Goal: Task Accomplishment & Management: Manage account settings

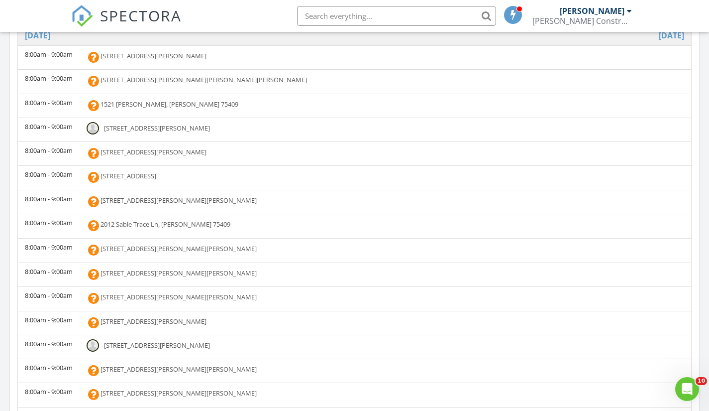
scroll to position [445, 0]
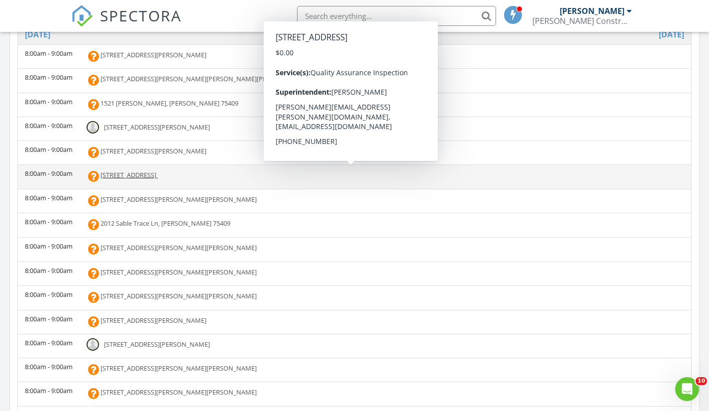
click at [152, 178] on span "[STREET_ADDRESS]" at bounding box center [129, 174] width 56 height 9
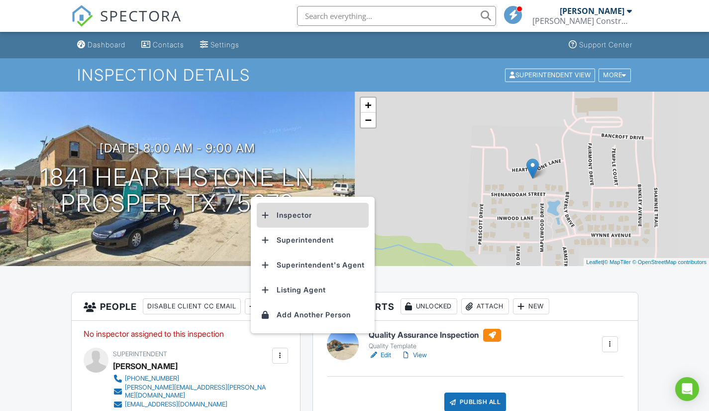
click at [296, 211] on li "Inspector" at bounding box center [313, 215] width 112 height 25
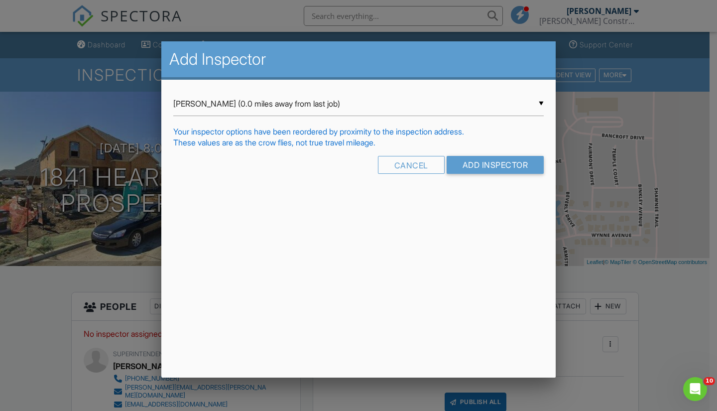
click at [543, 96] on div "▼ Grant Schnitker (0.0 miles away from last job) Grant Schnitker (0.0 miles awa…" at bounding box center [358, 104] width 370 height 24
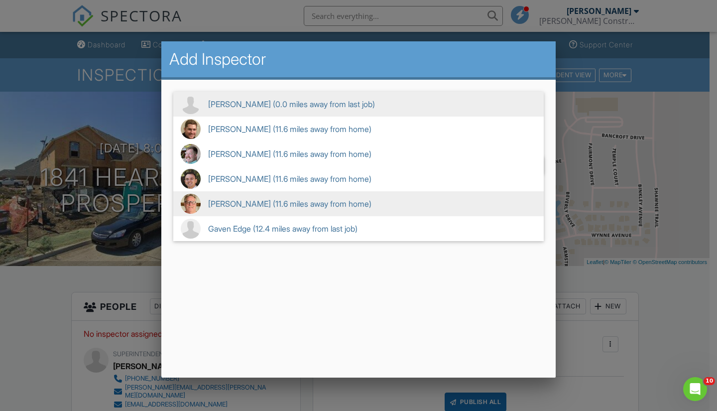
click at [272, 199] on span "Yochum Ken (11.6 miles away from home)" at bounding box center [358, 203] width 370 height 25
type input "Yochum Ken (11.6 miles away from home)"
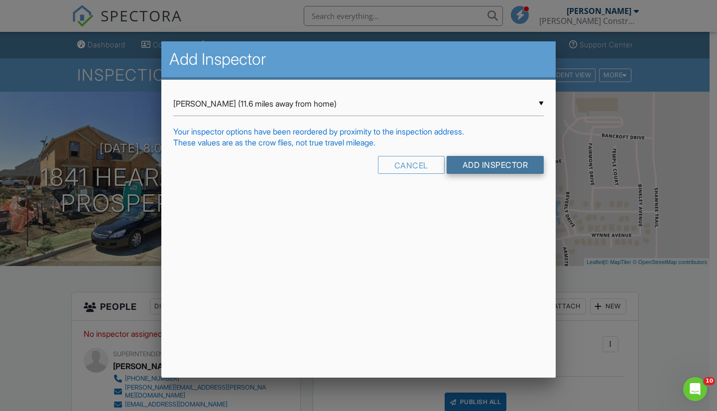
click at [455, 169] on input "Add Inspector" at bounding box center [495, 165] width 98 height 18
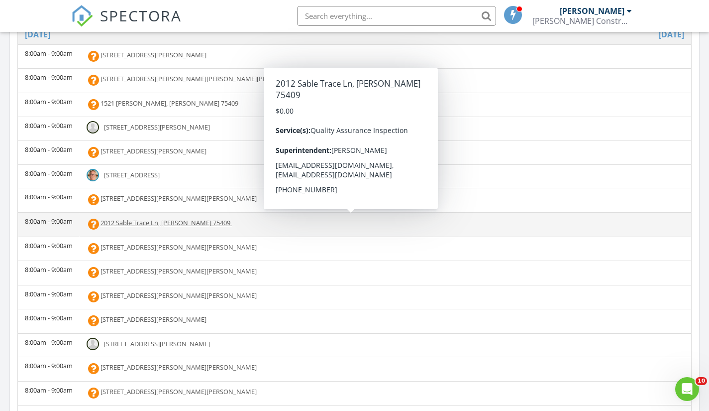
click at [161, 221] on span "2012 Sable Trace Ln, Anna 75409" at bounding box center [166, 222] width 130 height 9
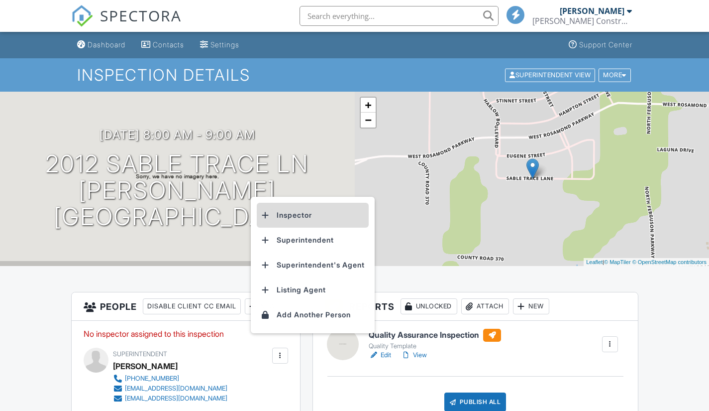
click at [280, 217] on li "Inspector" at bounding box center [313, 215] width 112 height 25
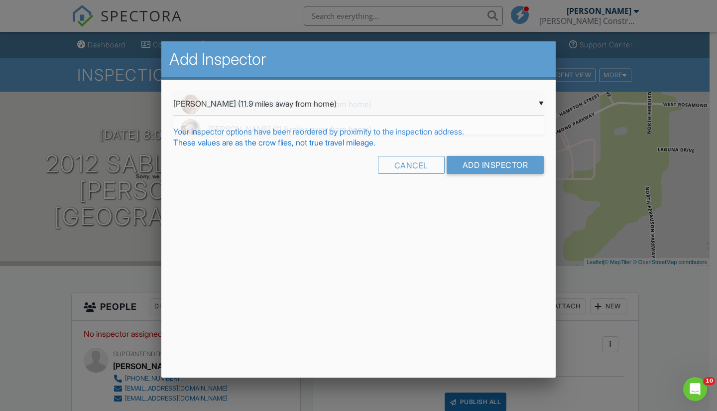
click at [541, 101] on div "▼ Russell Hanson (11.9 miles away from home) Russell Hanson (11.9 miles away fr…" at bounding box center [358, 104] width 370 height 24
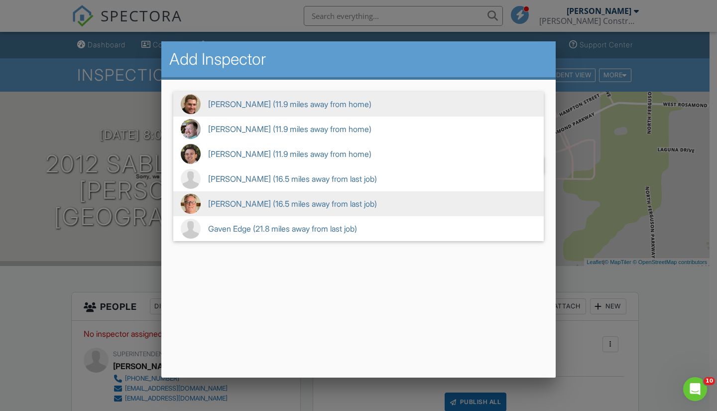
click at [330, 204] on span "Yochum Ken (16.5 miles away from last job)" at bounding box center [358, 203] width 370 height 25
type input "Yochum Ken (16.5 miles away from last job)"
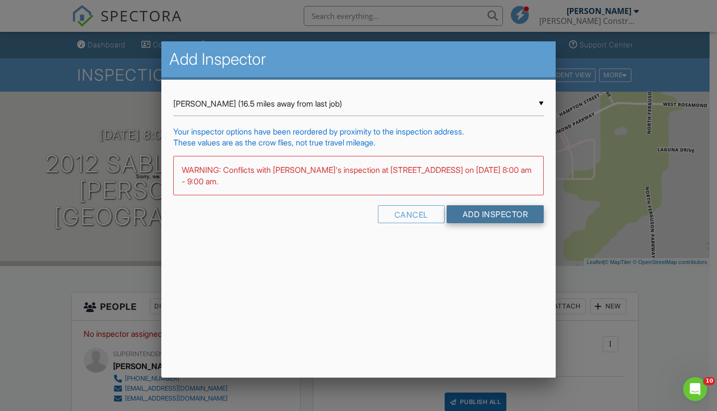
click at [466, 220] on input "Add Inspector" at bounding box center [495, 214] width 98 height 18
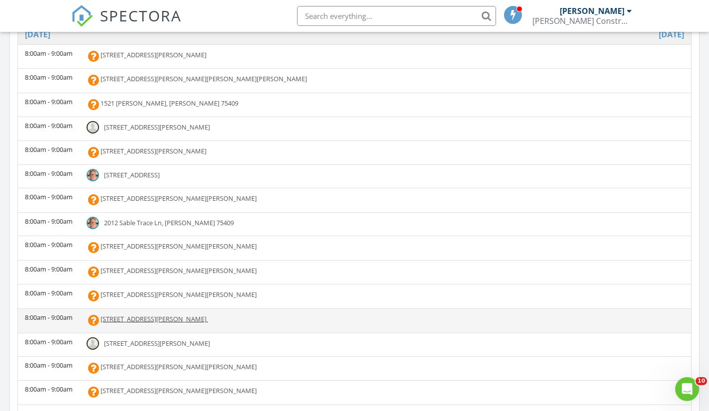
click at [125, 319] on span "[STREET_ADDRESS][PERSON_NAME]" at bounding box center [154, 318] width 106 height 9
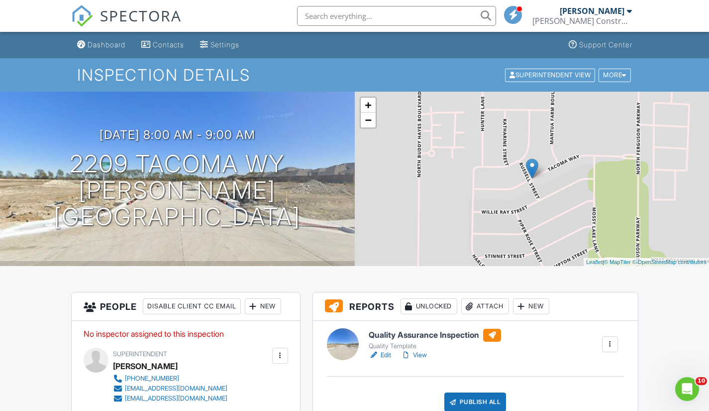
click at [264, 301] on div "New" at bounding box center [263, 306] width 36 height 16
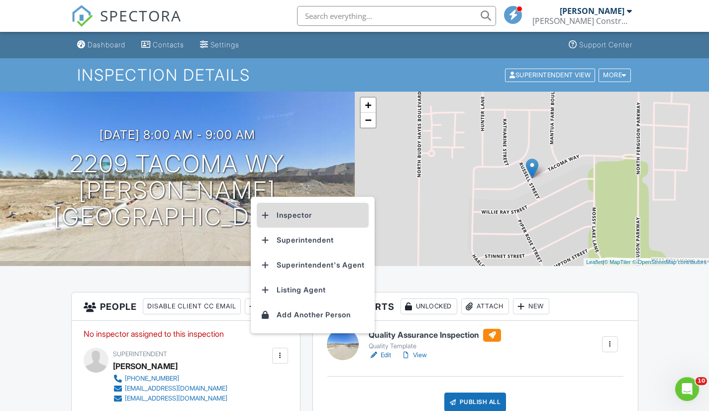
click at [295, 216] on li "Inspector" at bounding box center [313, 215] width 112 height 25
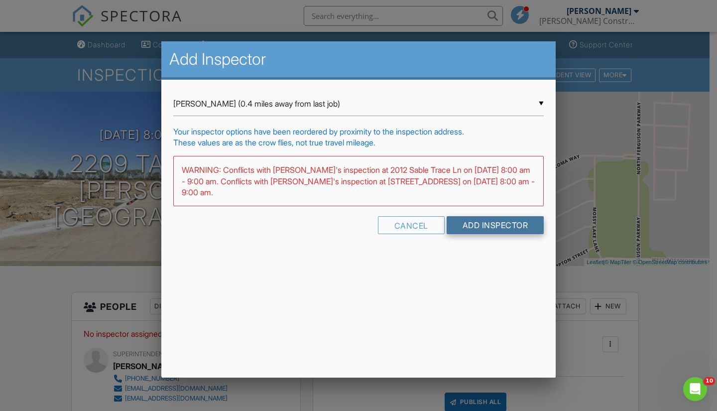
click at [468, 223] on input "Add Inspector" at bounding box center [495, 225] width 98 height 18
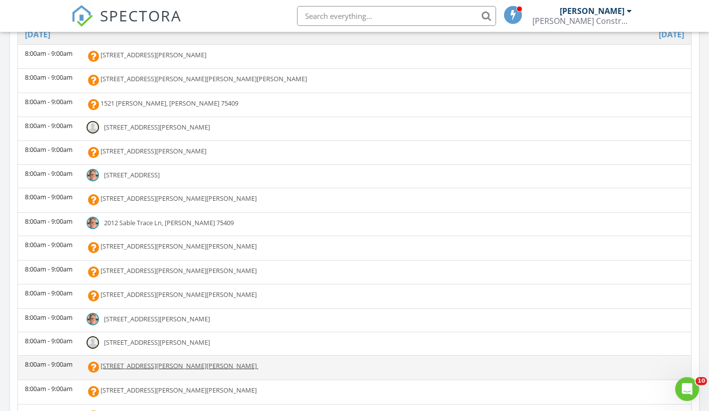
click at [114, 363] on span "[STREET_ADDRESS][PERSON_NAME][PERSON_NAME]" at bounding box center [179, 365] width 156 height 9
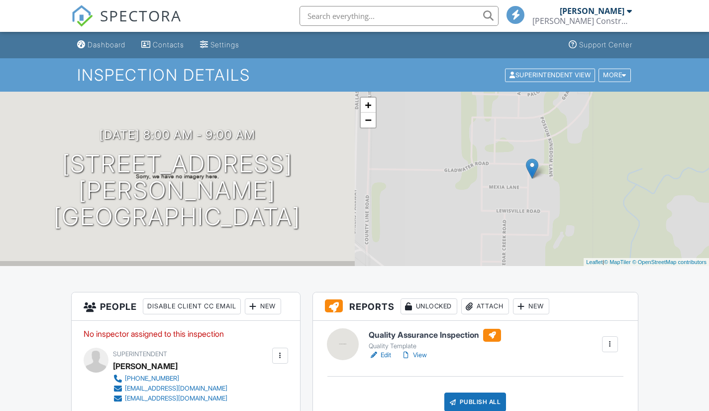
click at [266, 306] on div "New" at bounding box center [263, 306] width 36 height 16
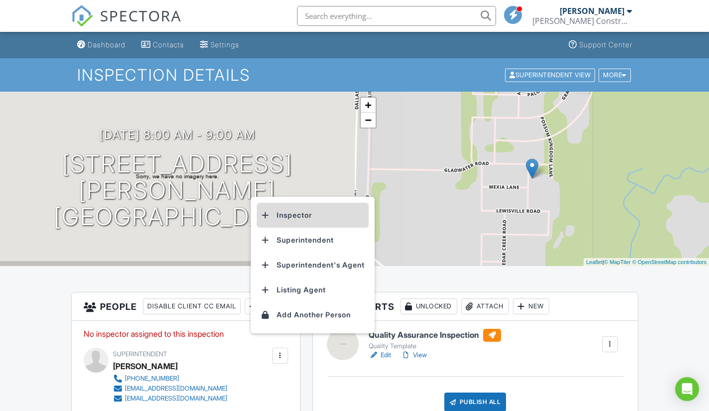
click at [295, 214] on li "Inspector" at bounding box center [313, 215] width 112 height 25
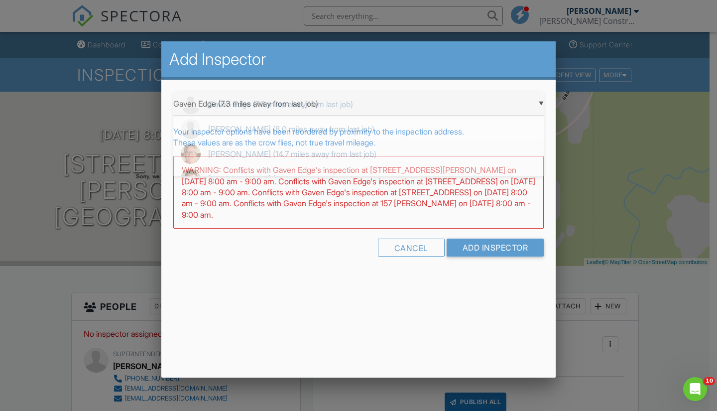
click at [540, 104] on div "▼ Gaven Edge (7.3 miles away from last job) Gaven Edge (7.3 miles away from las…" at bounding box center [358, 104] width 370 height 24
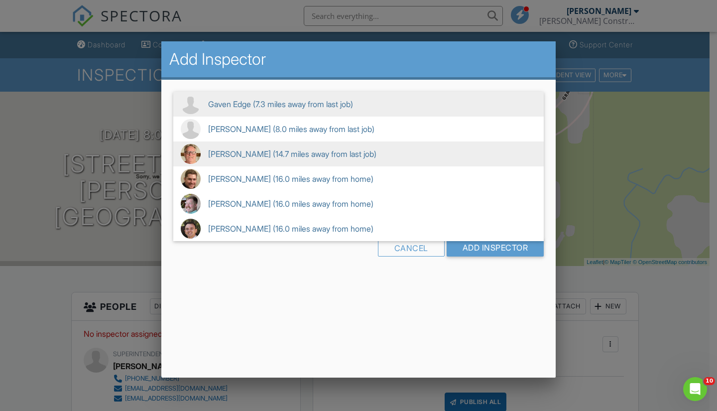
click at [284, 147] on span "Yochum Ken (14.7 miles away from last job)" at bounding box center [358, 153] width 370 height 25
type input "Yochum Ken (14.7 miles away from last job)"
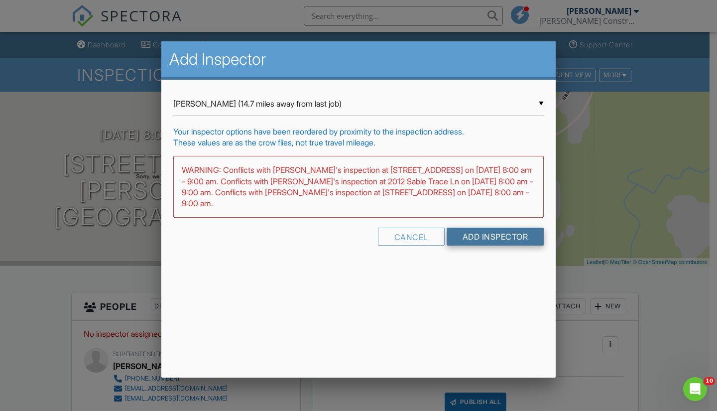
click at [458, 236] on input "Add Inspector" at bounding box center [495, 236] width 98 height 18
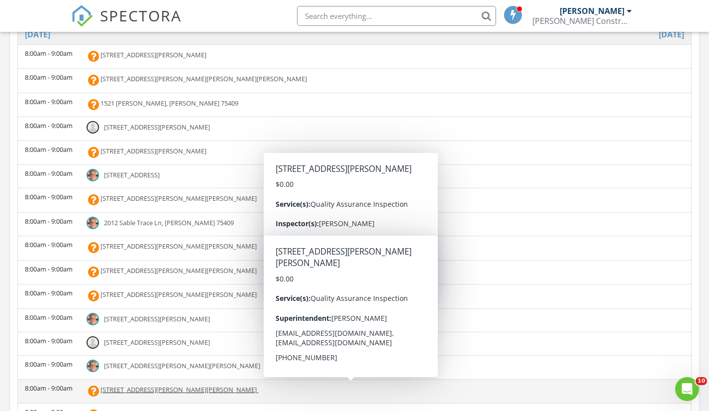
click at [112, 385] on span "4036 Moss Rd, Celina 75009" at bounding box center [179, 389] width 156 height 9
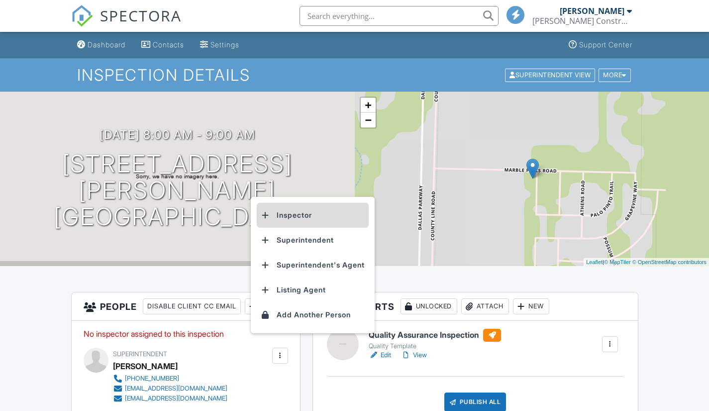
click at [296, 217] on li "Inspector" at bounding box center [313, 215] width 112 height 25
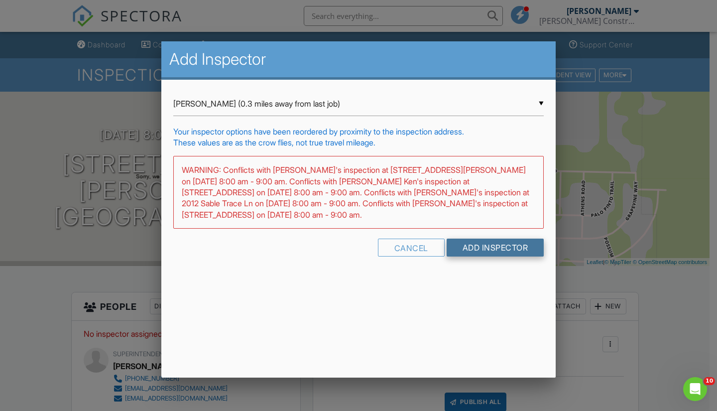
click at [455, 242] on input "Add Inspector" at bounding box center [495, 247] width 98 height 18
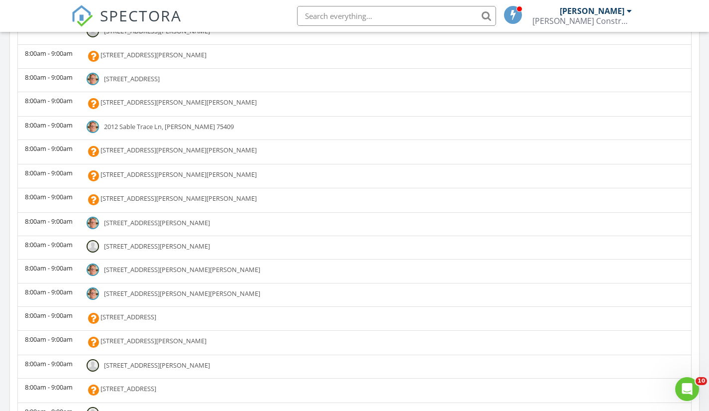
scroll to position [98, 0]
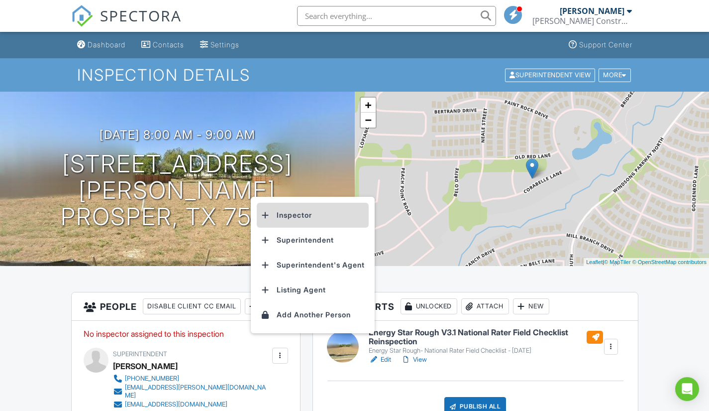
click at [287, 218] on li "Inspector" at bounding box center [313, 215] width 112 height 25
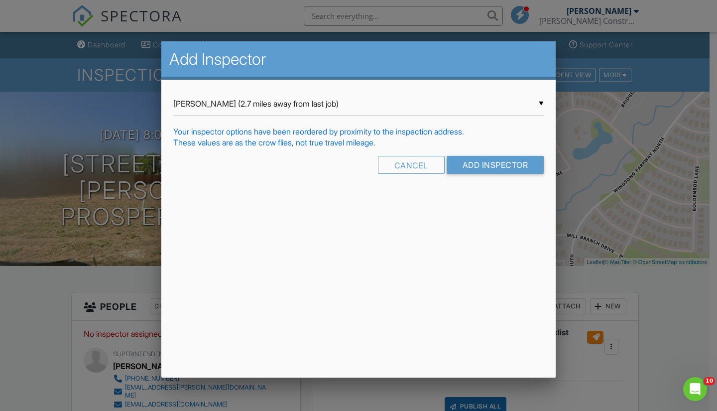
click at [539, 101] on div "▼ Grant Schnitker (2.7 miles away from last job) Grant Schnitker (2.7 miles awa…" at bounding box center [358, 104] width 370 height 24
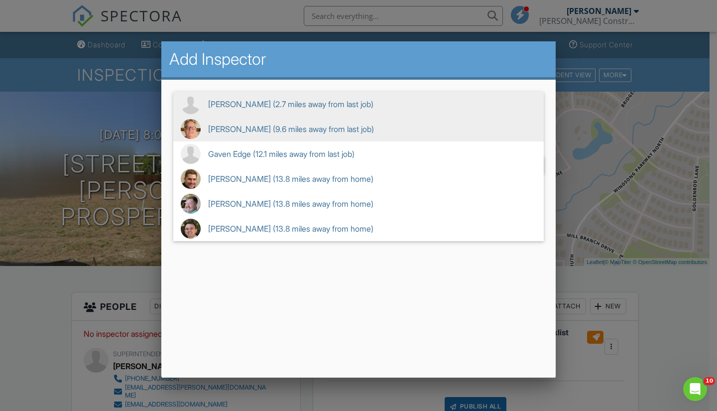
click at [325, 131] on span "Yochum Ken (9.6 miles away from last job)" at bounding box center [358, 128] width 370 height 25
type input "Yochum Ken (9.6 miles away from last job)"
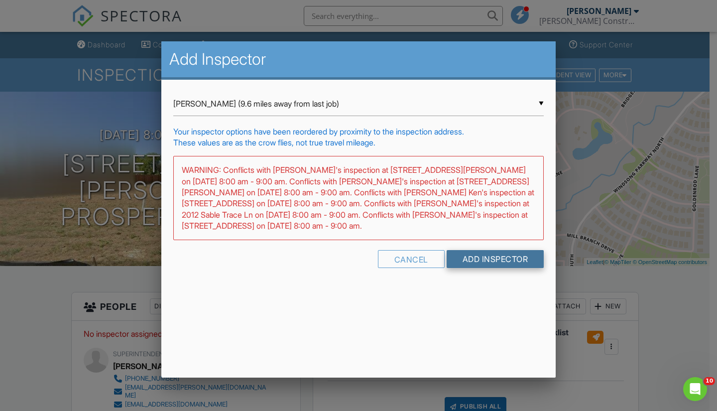
click at [469, 256] on input "Add Inspector" at bounding box center [495, 259] width 98 height 18
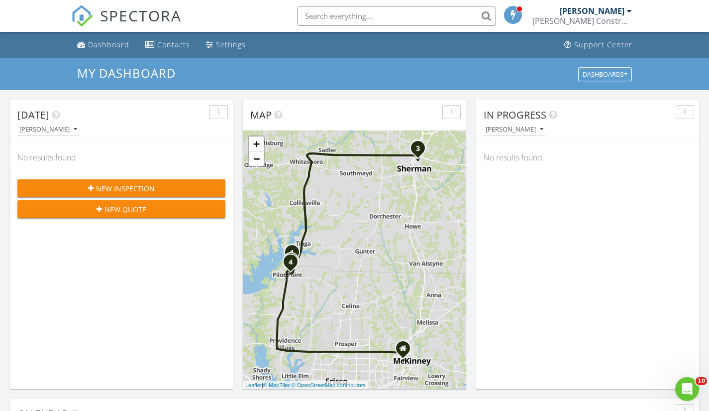
click at [221, 110] on div "button" at bounding box center [218, 112] width 9 height 7
click at [222, 136] on div at bounding box center [221, 134] width 7 height 8
